Goal: Navigation & Orientation: Find specific page/section

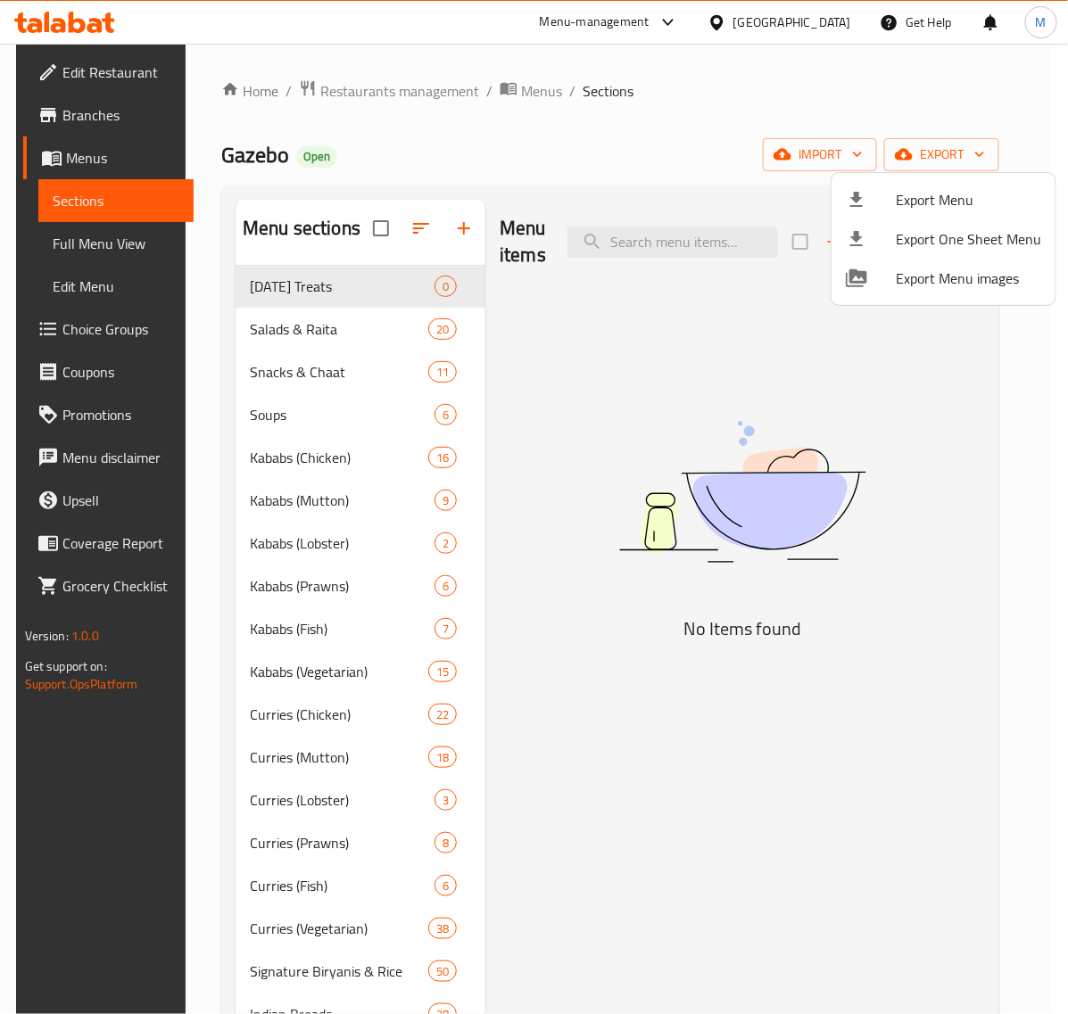
click at [779, 19] on div at bounding box center [534, 507] width 1068 height 1014
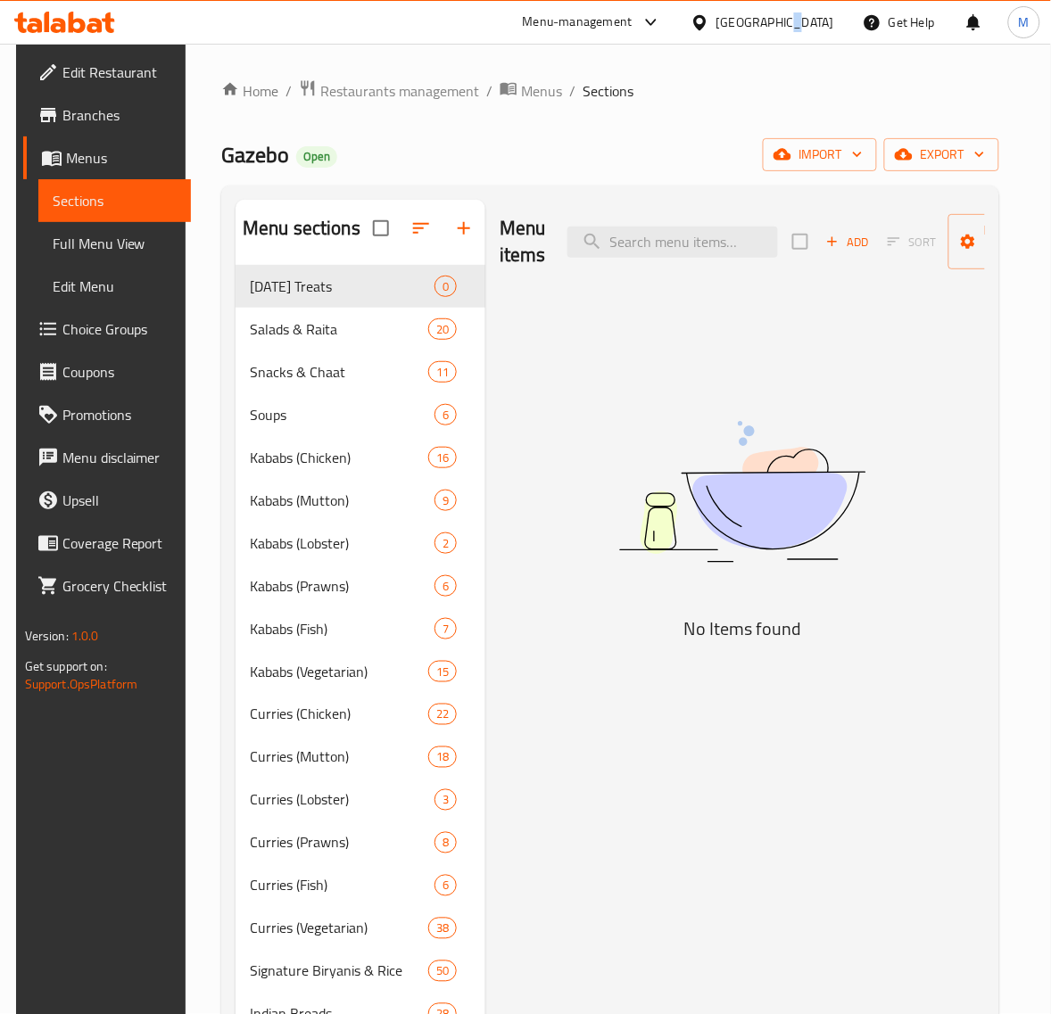
click at [779, 19] on div "[GEOGRAPHIC_DATA]" at bounding box center [775, 22] width 118 height 20
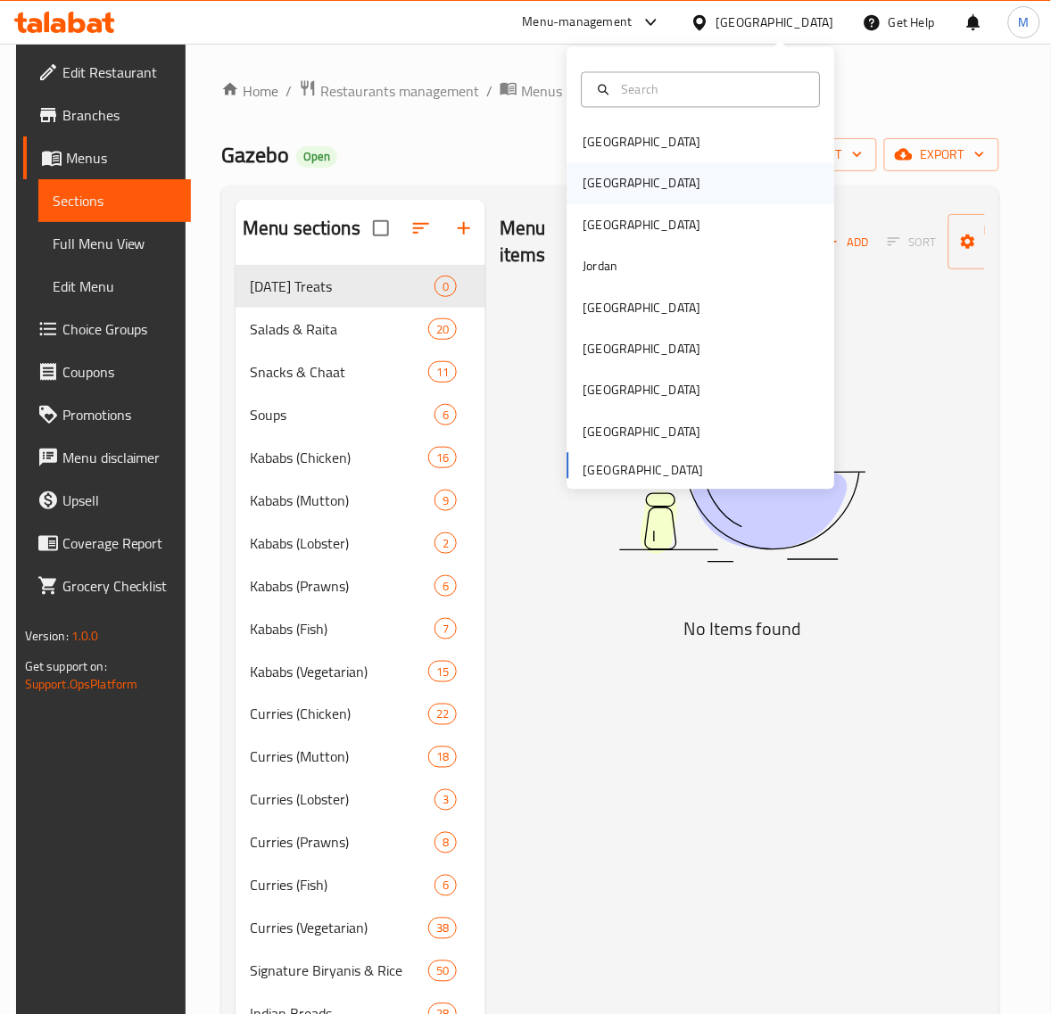
click at [645, 192] on div "[GEOGRAPHIC_DATA]" at bounding box center [701, 183] width 268 height 41
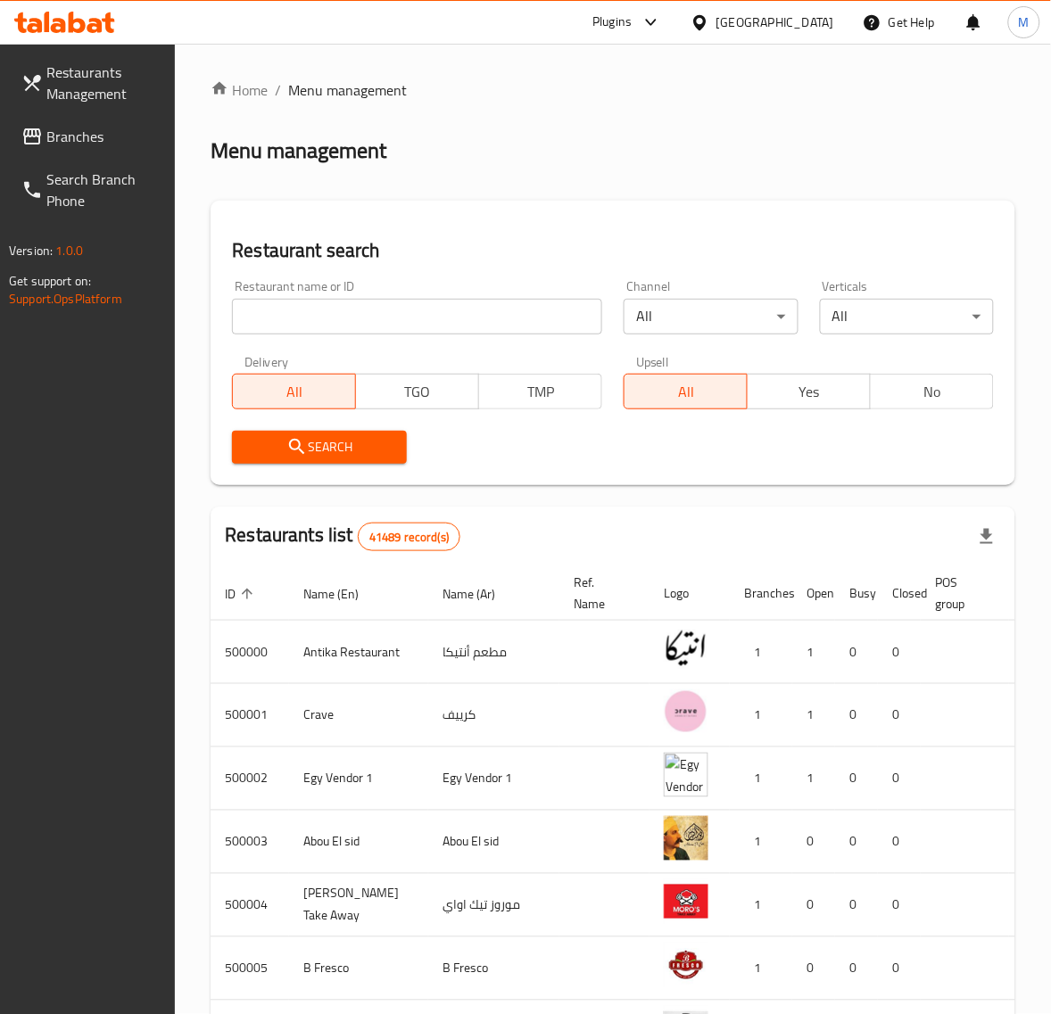
click at [73, 136] on span "Branches" at bounding box center [103, 136] width 115 height 21
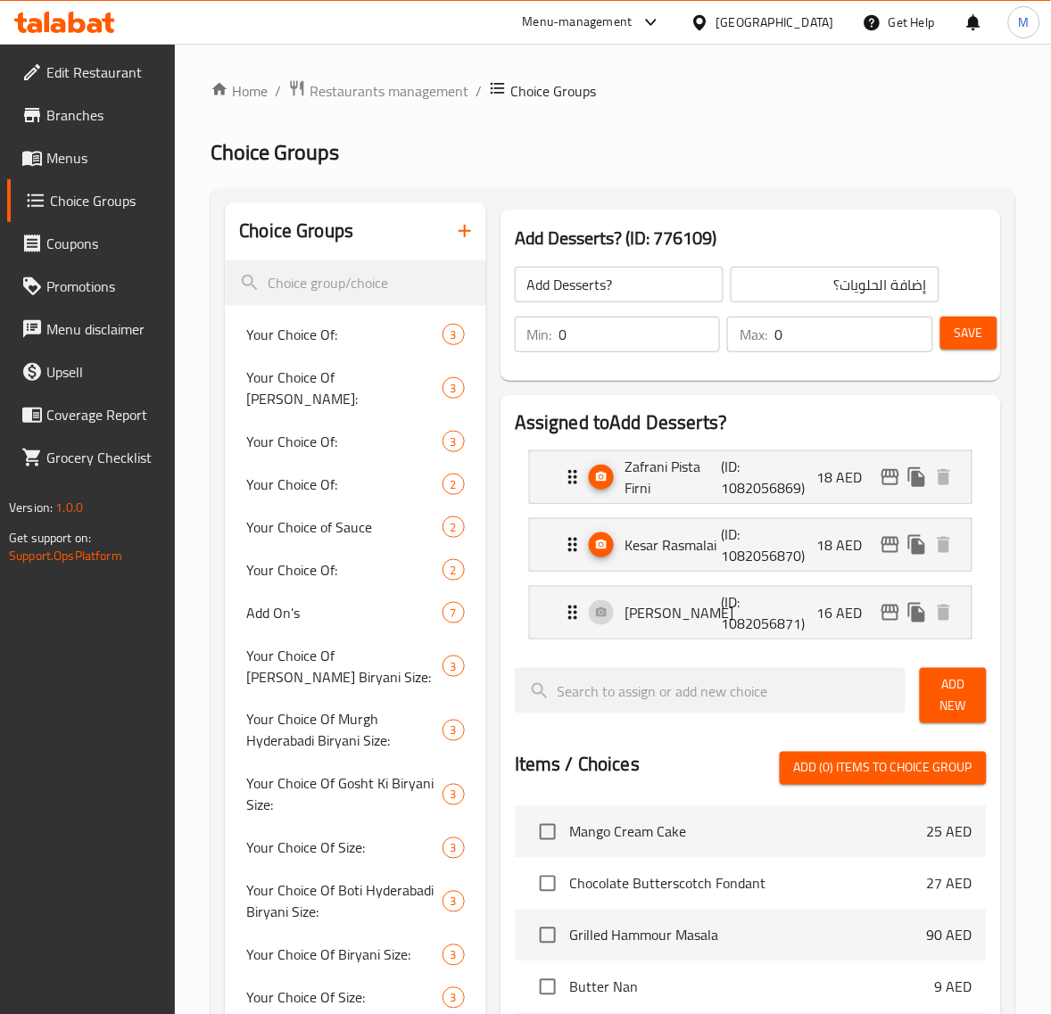
scroll to position [1896, 0]
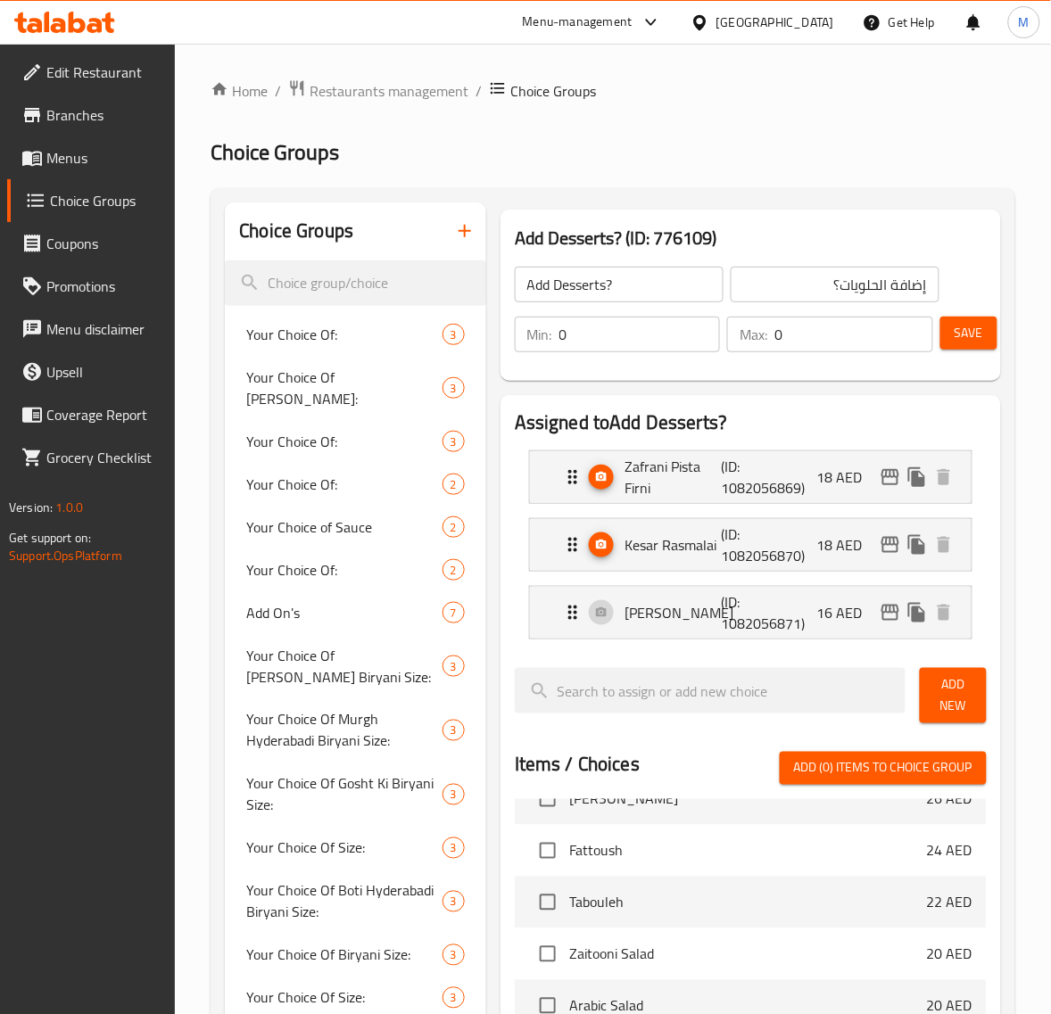
click at [750, 31] on div "[GEOGRAPHIC_DATA]" at bounding box center [775, 22] width 118 height 20
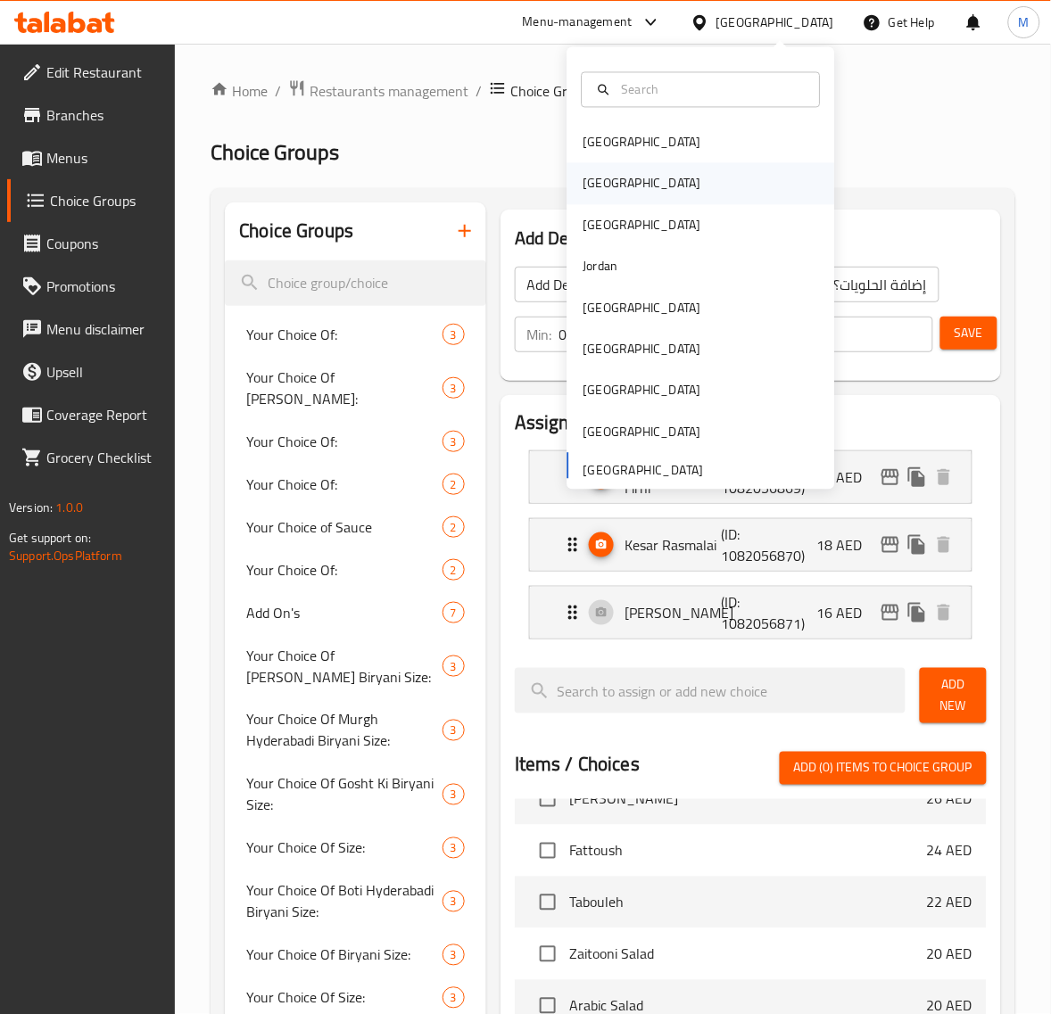
click at [630, 184] on div "[GEOGRAPHIC_DATA]" at bounding box center [701, 183] width 268 height 41
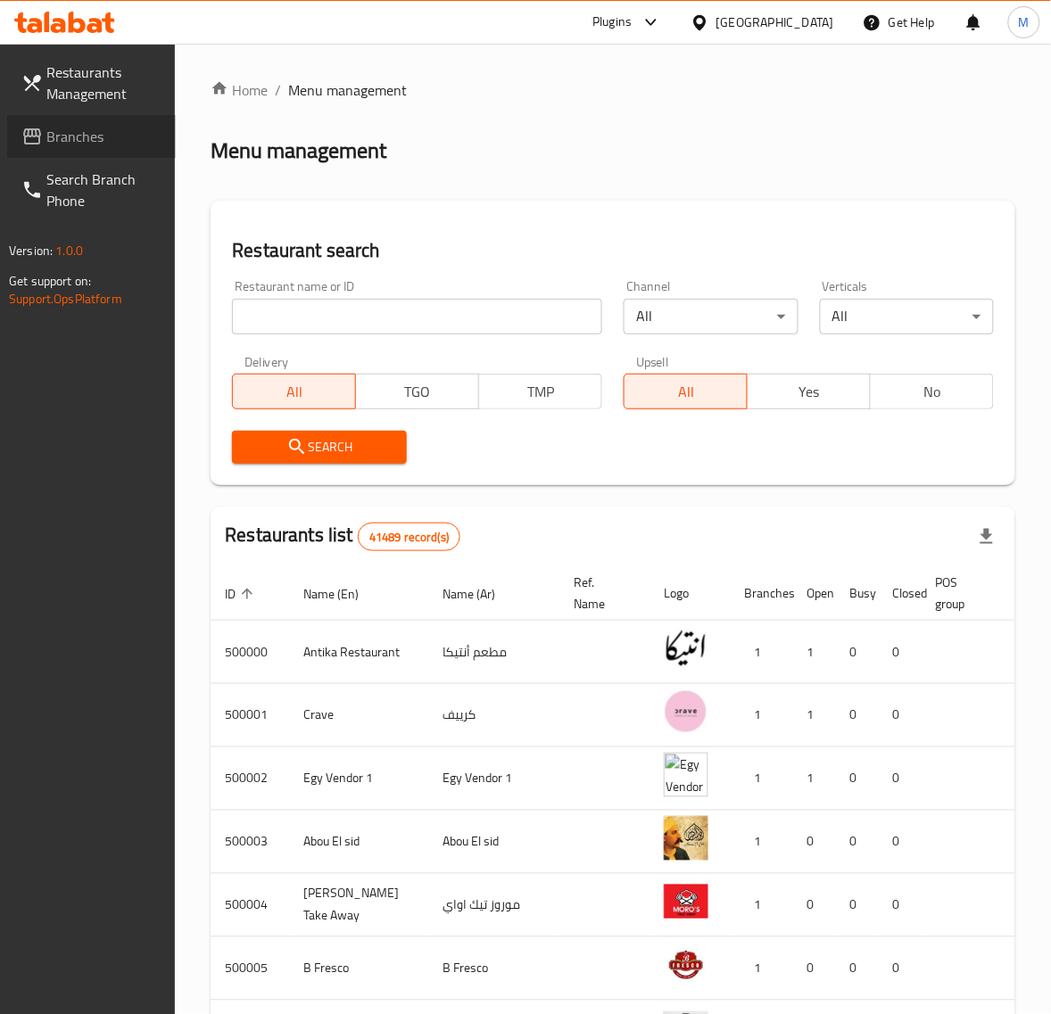
click at [70, 136] on span "Branches" at bounding box center [103, 136] width 115 height 21
